Goal: Navigation & Orientation: Find specific page/section

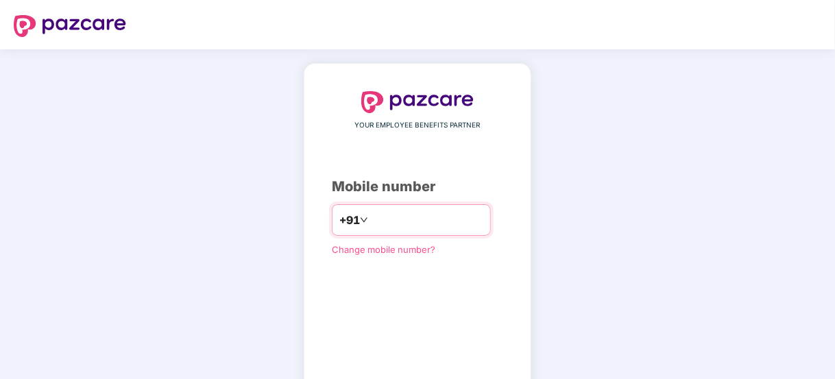
scroll to position [75, 0]
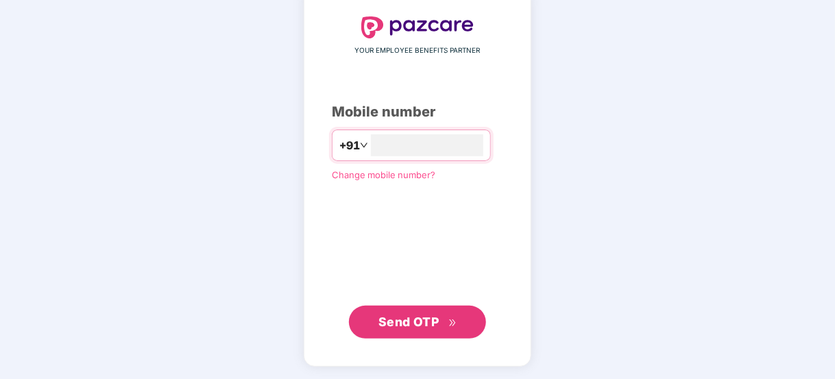
type input "**********"
click at [420, 328] on span "Send OTP" at bounding box center [409, 320] width 61 height 14
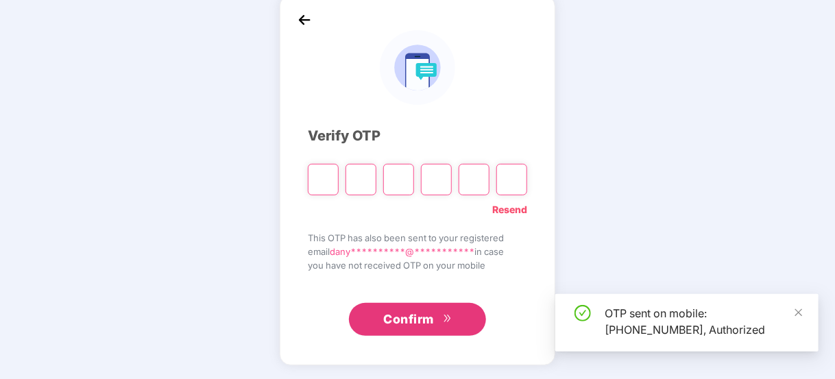
scroll to position [68, 0]
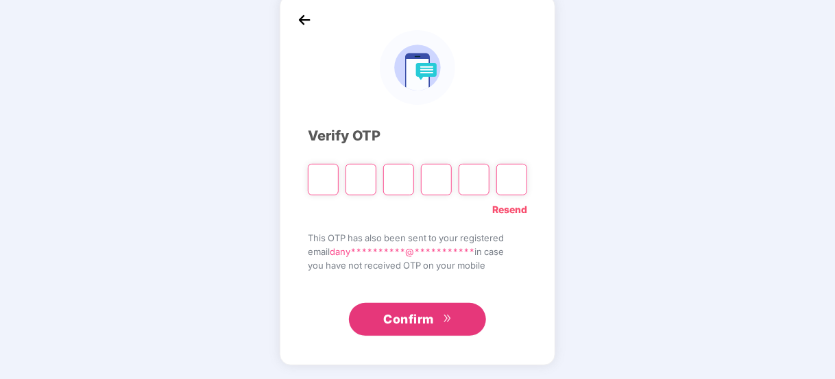
type input "*"
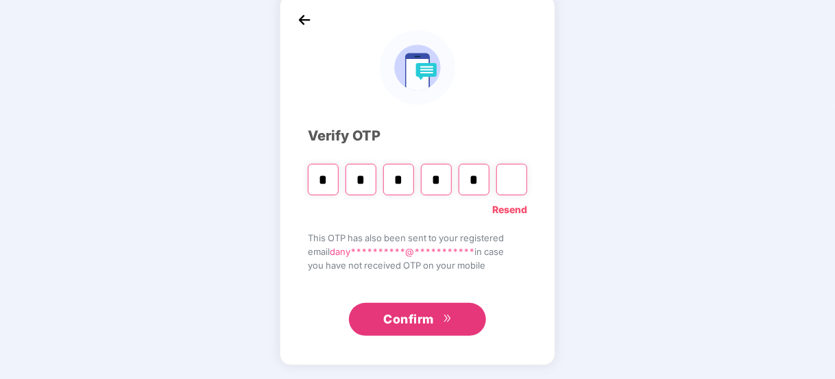
type input "*"
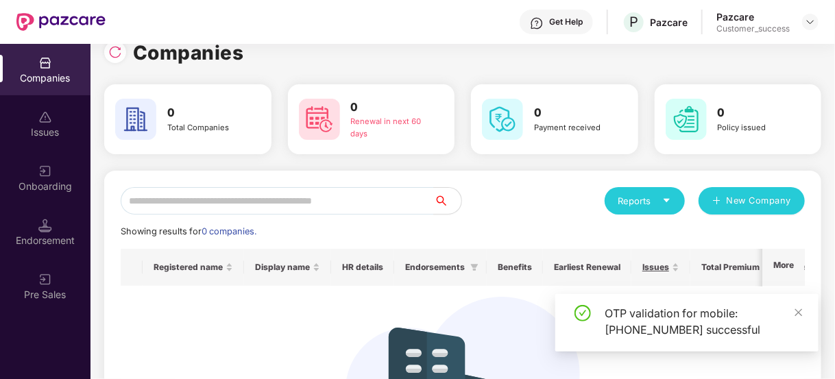
scroll to position [21, 0]
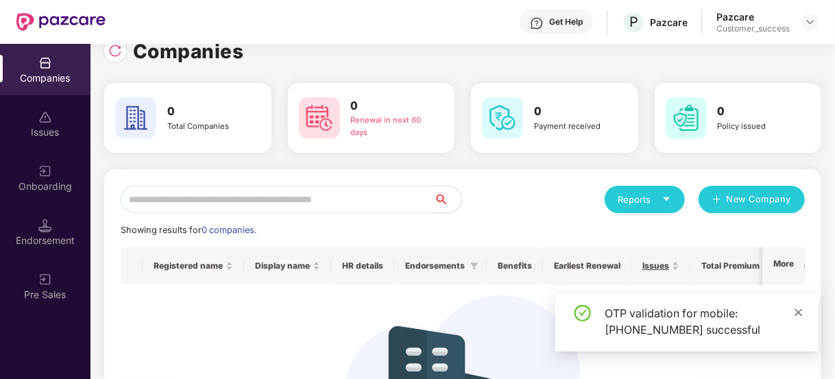
click at [799, 311] on icon "close" at bounding box center [799, 313] width 10 height 10
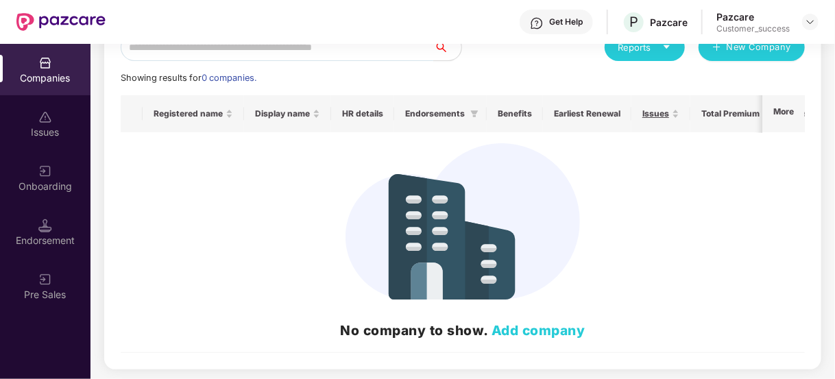
scroll to position [0, 0]
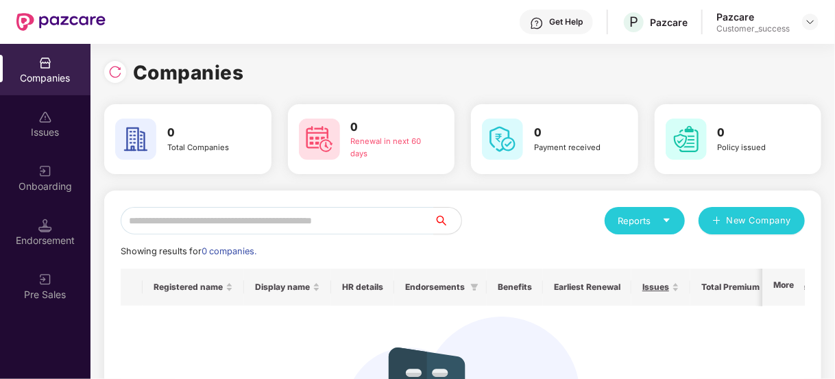
click at [800, 26] on div "Pazcare Customer_success" at bounding box center [768, 22] width 102 height 24
click at [809, 20] on img at bounding box center [810, 21] width 11 height 11
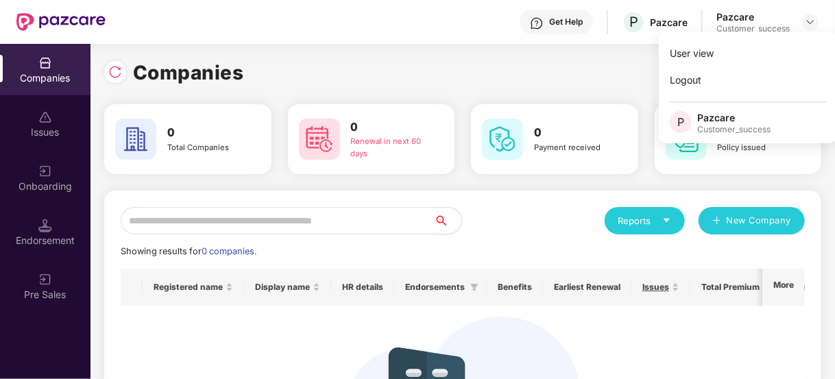
click at [503, 68] on div "Companies" at bounding box center [462, 73] width 717 height 30
